Goal: Information Seeking & Learning: Learn about a topic

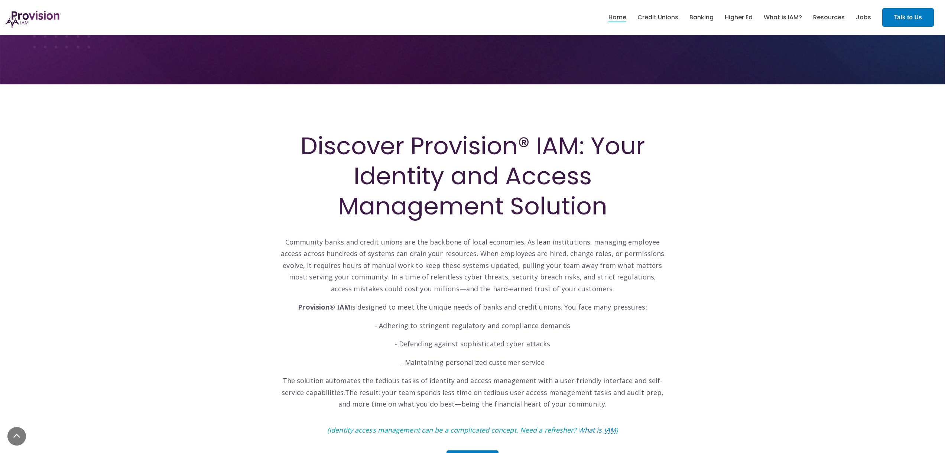
scroll to position [163, 0]
click at [785, 17] on link "What is IAM?" at bounding box center [783, 17] width 38 height 13
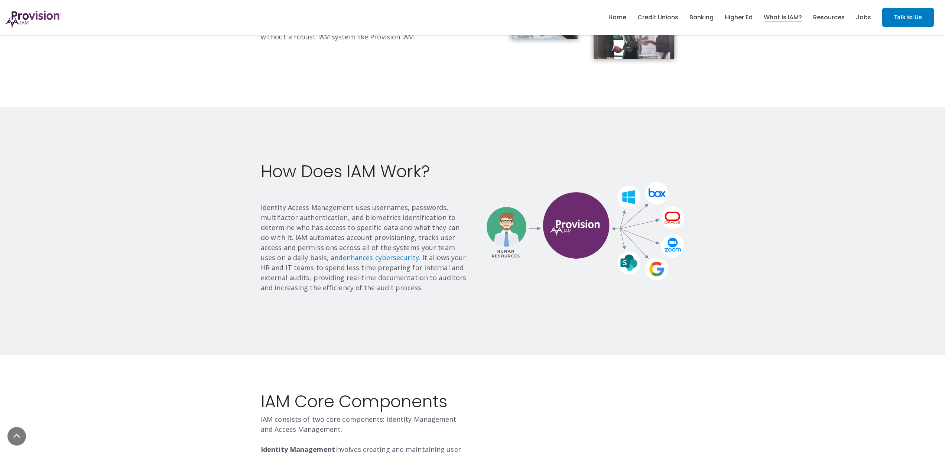
scroll to position [356, 0]
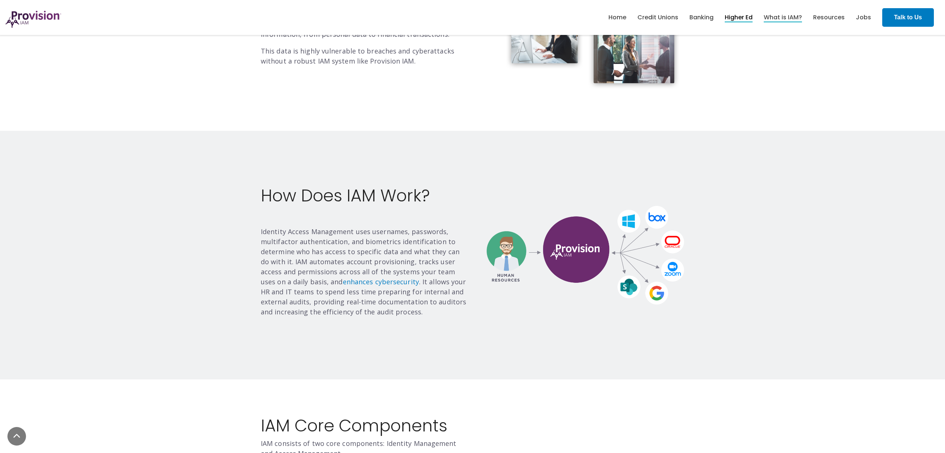
click at [747, 16] on link "Higher Ed" at bounding box center [739, 17] width 28 height 13
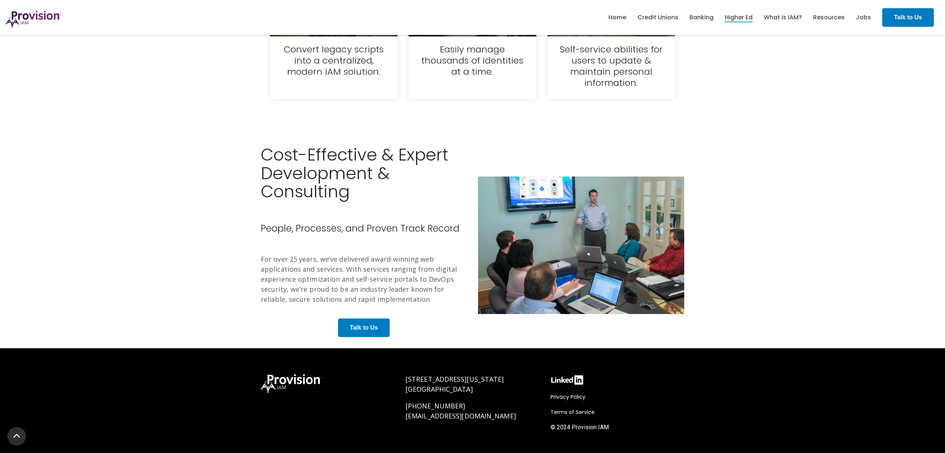
scroll to position [1222, 0]
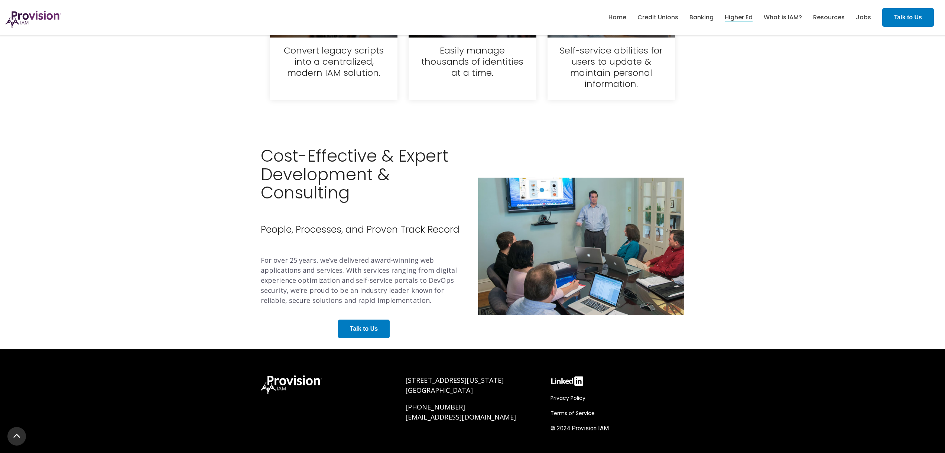
click at [582, 248] on img at bounding box center [581, 246] width 206 height 137
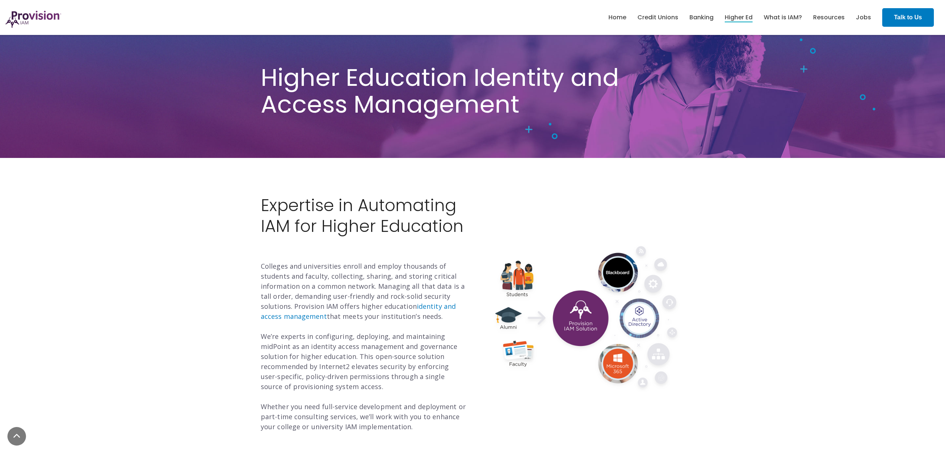
scroll to position [0, 0]
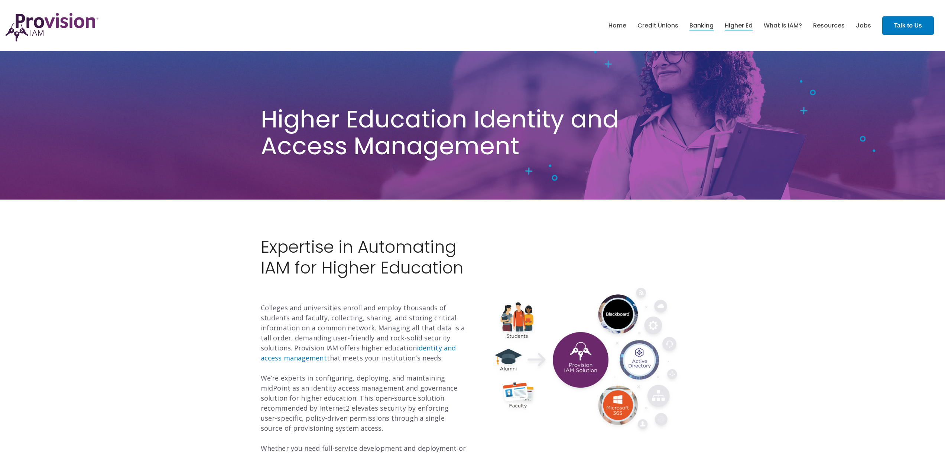
click at [694, 30] on li "Banking" at bounding box center [701, 25] width 24 height 13
click at [702, 26] on link "Banking" at bounding box center [701, 25] width 24 height 13
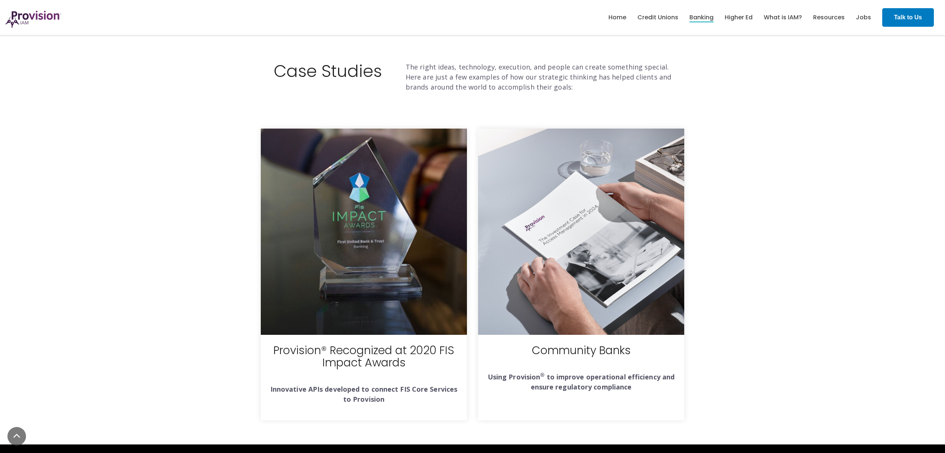
scroll to position [1767, 0]
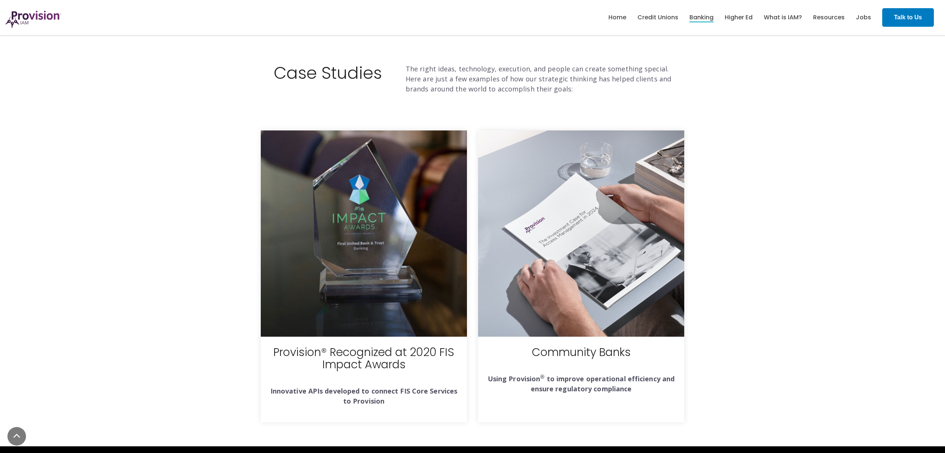
click at [355, 172] on img at bounding box center [364, 233] width 206 height 206
click at [566, 163] on img at bounding box center [581, 233] width 206 height 206
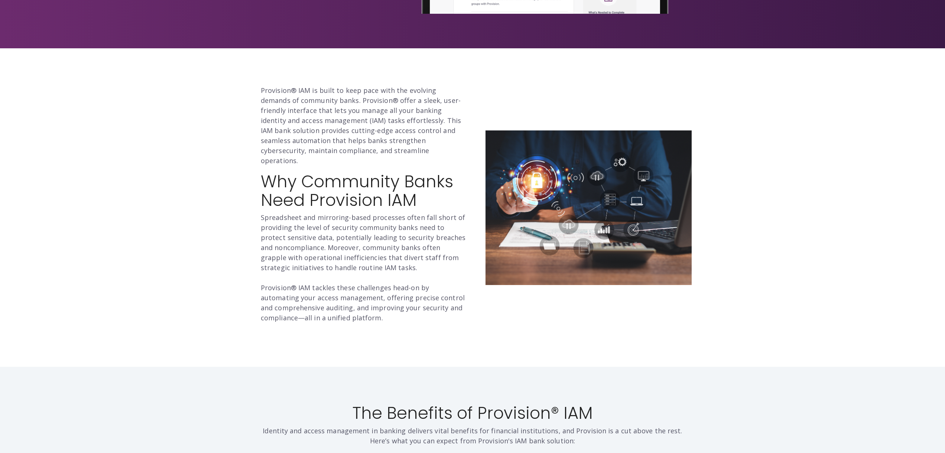
scroll to position [0, 0]
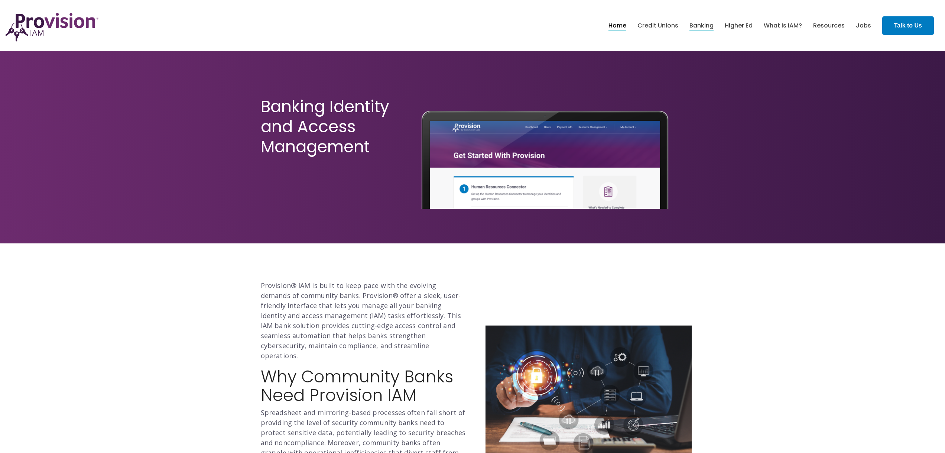
click at [624, 26] on link "Home" at bounding box center [617, 25] width 18 height 13
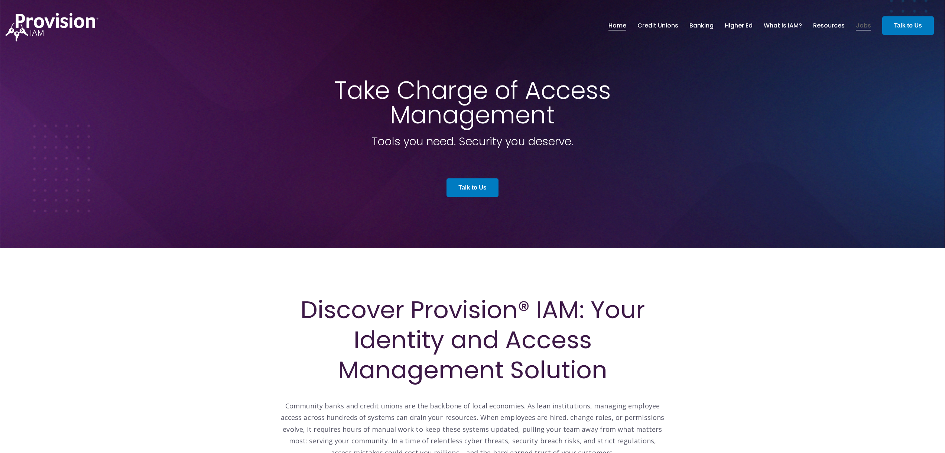
click at [864, 23] on link "Jobs" at bounding box center [863, 25] width 15 height 13
